Goal: Transaction & Acquisition: Download file/media

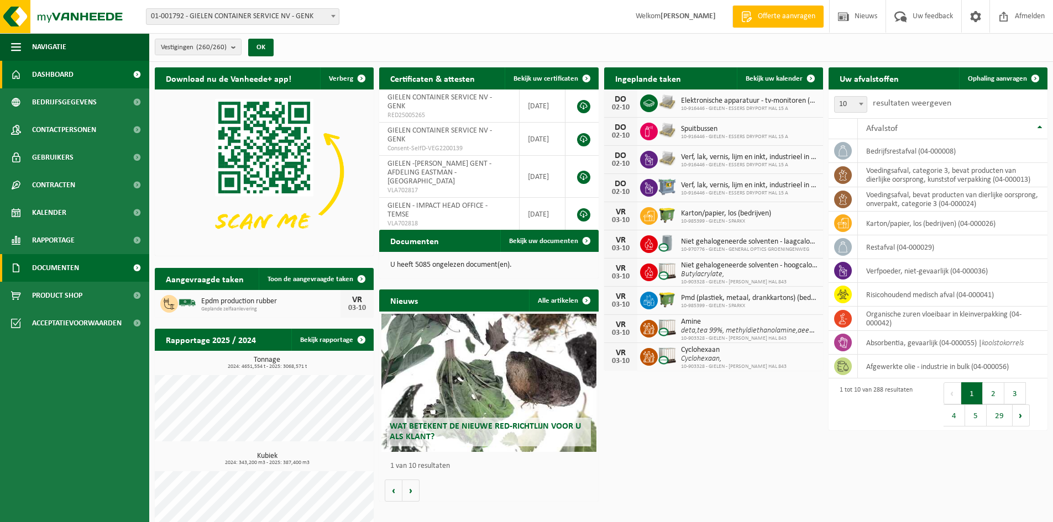
click at [70, 265] on span "Documenten" at bounding box center [55, 268] width 47 height 28
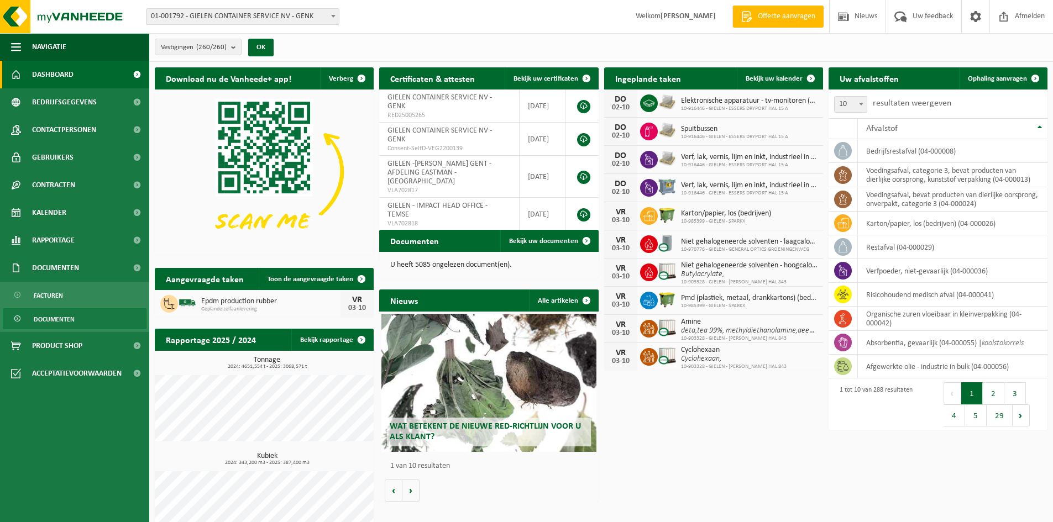
click at [55, 316] on span "Documenten" at bounding box center [54, 319] width 41 height 21
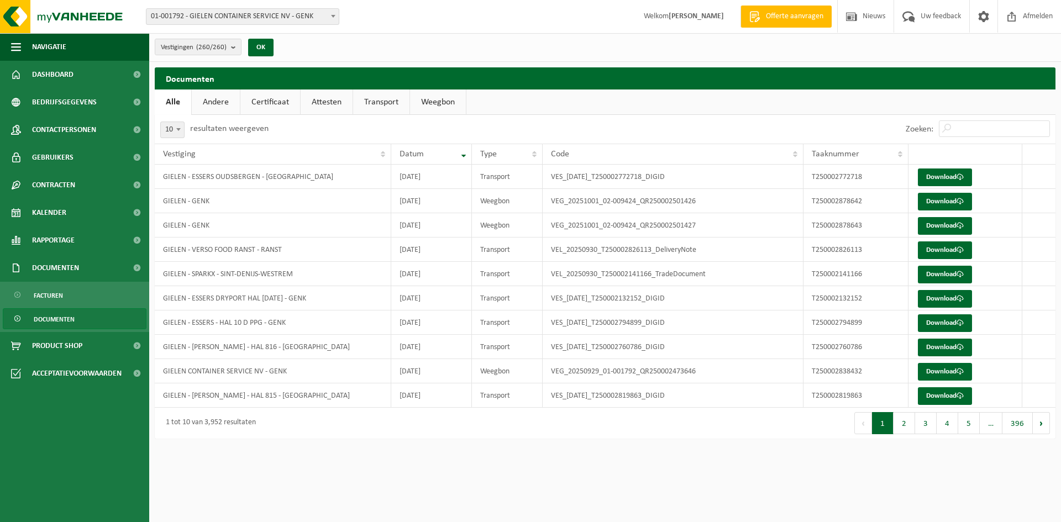
click at [434, 101] on link "Weegbon" at bounding box center [438, 102] width 56 height 25
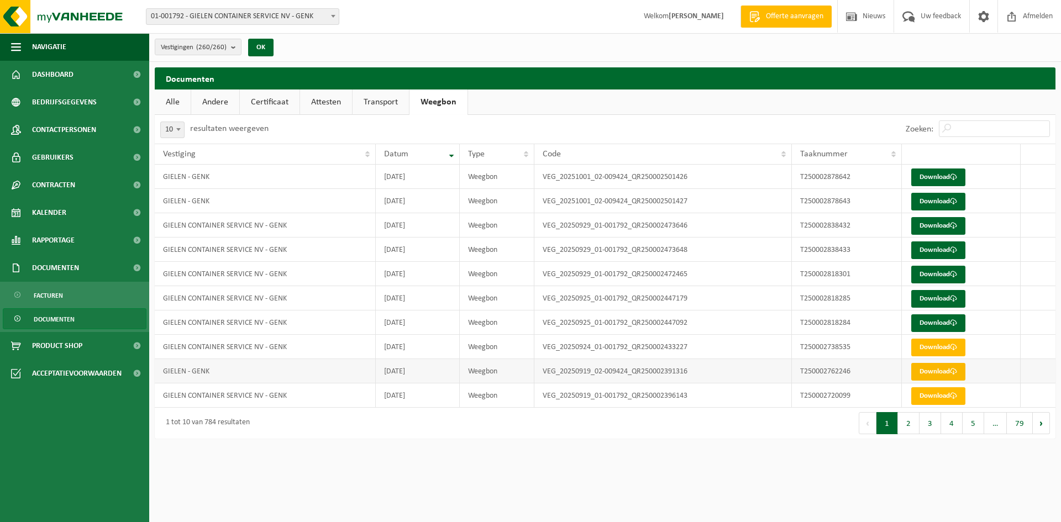
click at [929, 372] on link "Download" at bounding box center [938, 372] width 54 height 18
click at [933, 349] on link "Download" at bounding box center [938, 348] width 54 height 18
click at [929, 320] on link "Download" at bounding box center [938, 323] width 54 height 18
click at [931, 296] on link "Download" at bounding box center [938, 299] width 54 height 18
click at [943, 277] on link "Download" at bounding box center [938, 275] width 54 height 18
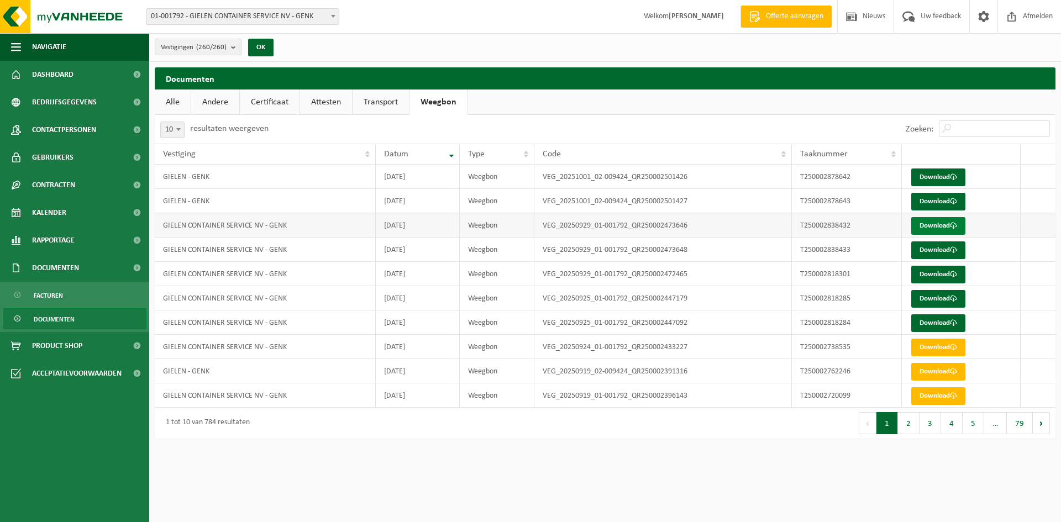
click at [938, 225] on link "Download" at bounding box center [938, 226] width 54 height 18
click at [935, 201] on link "Download" at bounding box center [938, 202] width 54 height 18
drag, startPoint x: 717, startPoint y: 143, endPoint x: 727, endPoint y: 142, distance: 10.0
click at [719, 142] on div "Zoeken:" at bounding box center [830, 129] width 450 height 29
click at [933, 180] on link "Download" at bounding box center [938, 178] width 54 height 18
